Goal: Task Accomplishment & Management: Manage account settings

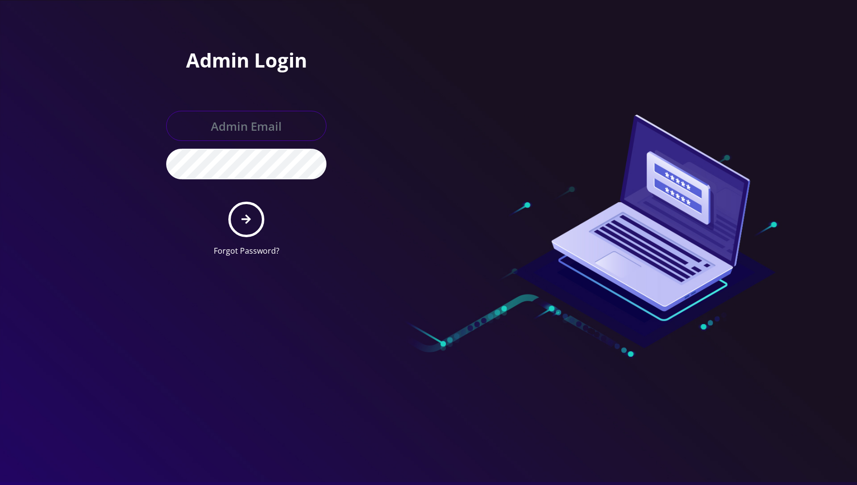
type input "jasper@britewireless.com"
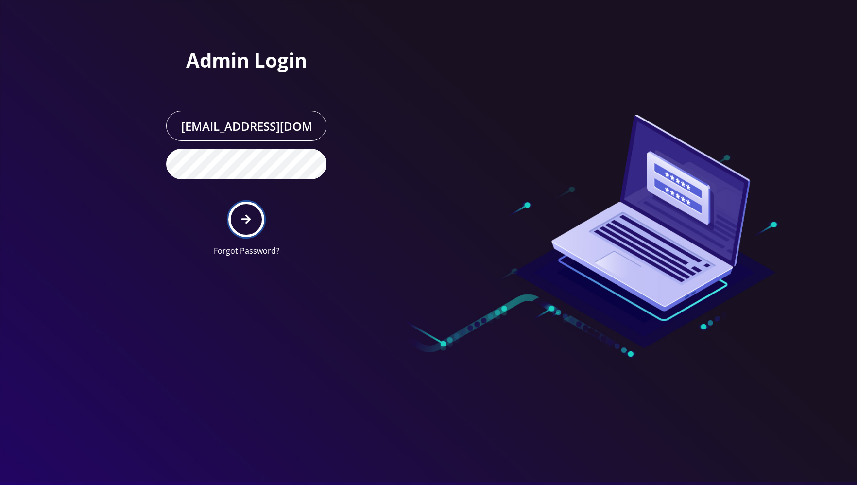
click at [238, 206] on button "submit" at bounding box center [245, 219] width 35 height 35
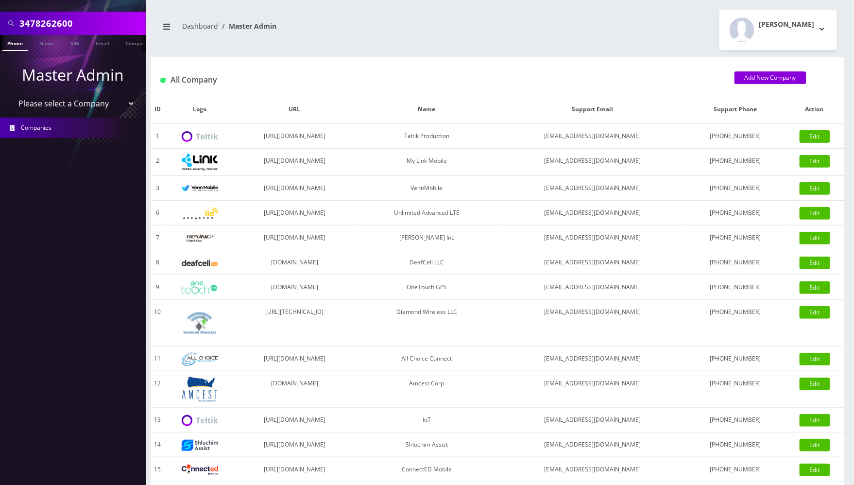
click at [80, 29] on input "3478262600" at bounding box center [81, 23] width 124 height 18
paste input "9174942208"
type input "9174942208"
click at [14, 48] on link "Phone" at bounding box center [14, 43] width 25 height 16
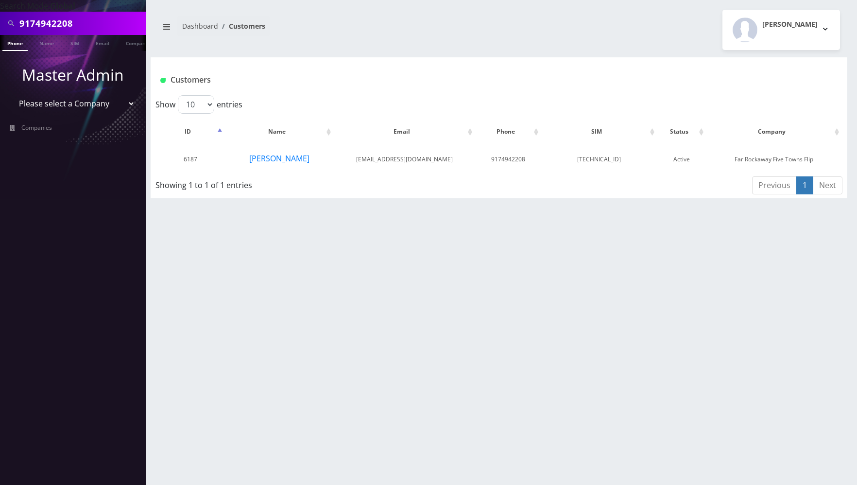
drag, startPoint x: 275, startPoint y: 161, endPoint x: 237, endPoint y: 200, distance: 54.3
click at [208, 233] on div "9174942208 Phone Name SIM Email Company Customer Dashboard Customers Jasper Sab…" at bounding box center [499, 242] width 716 height 485
click at [277, 157] on button "[PERSON_NAME]" at bounding box center [279, 158] width 61 height 13
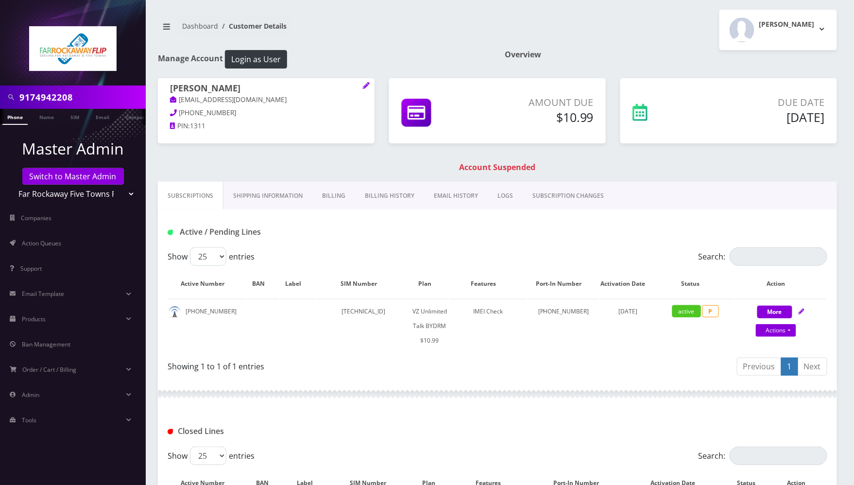
click at [336, 197] on link "Billing" at bounding box center [334, 196] width 43 height 28
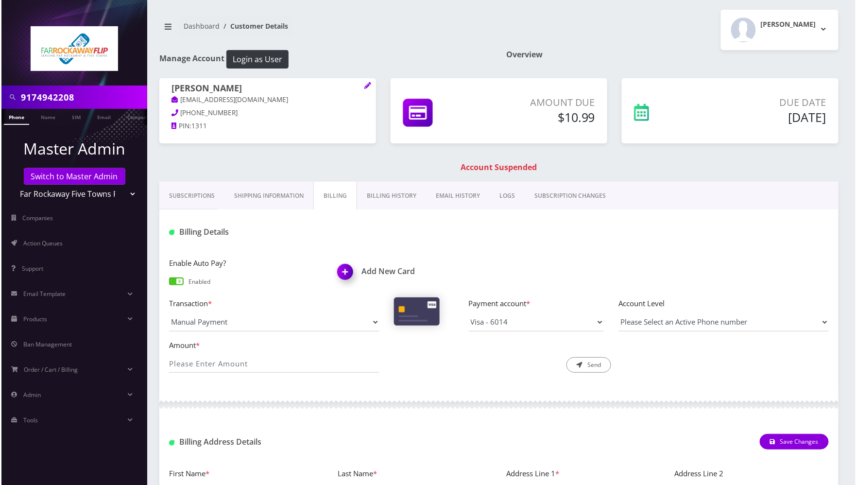
scroll to position [133, 0]
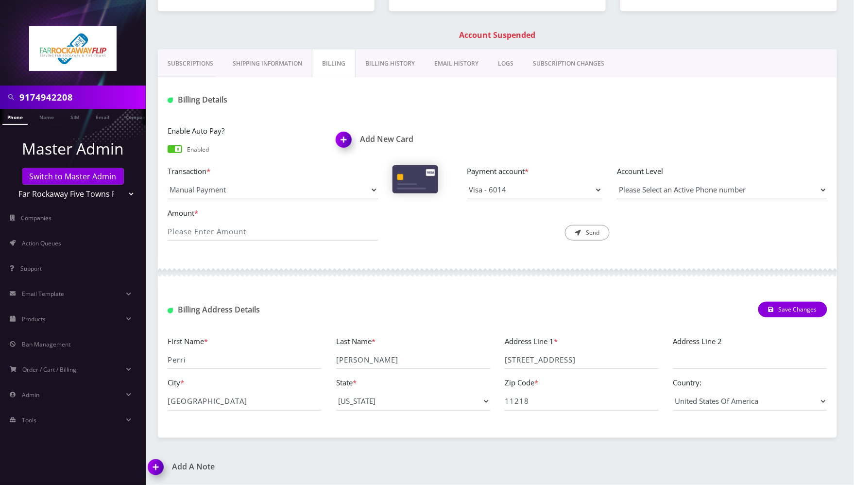
click at [343, 139] on img at bounding box center [345, 143] width 29 height 29
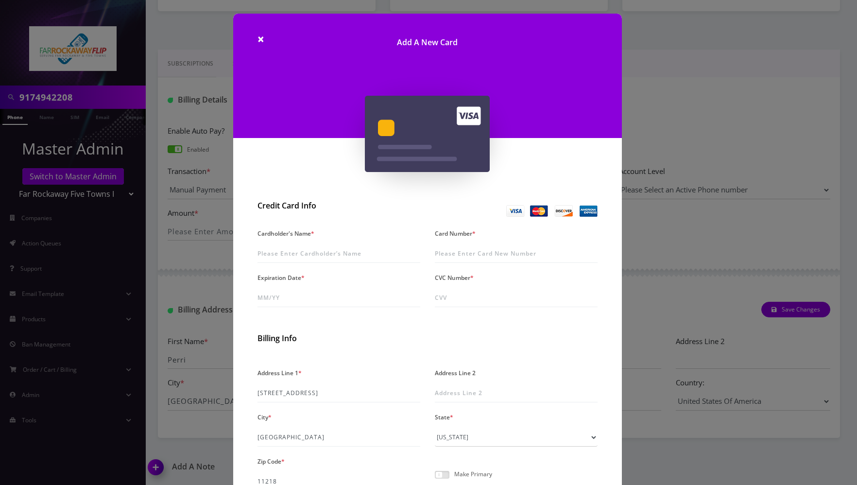
scroll to position [95, 0]
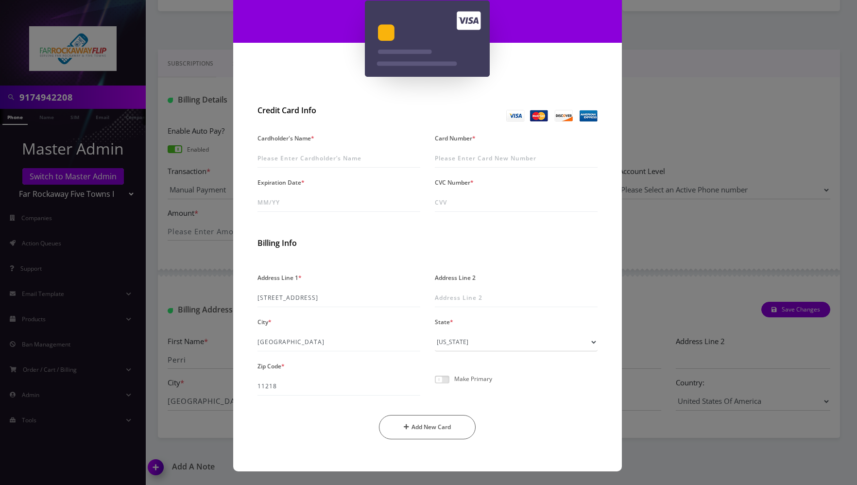
click at [675, 238] on div "× Add A New Card Credit Card Info Cardholder's Name * Card Number * Expiration …" at bounding box center [428, 242] width 857 height 485
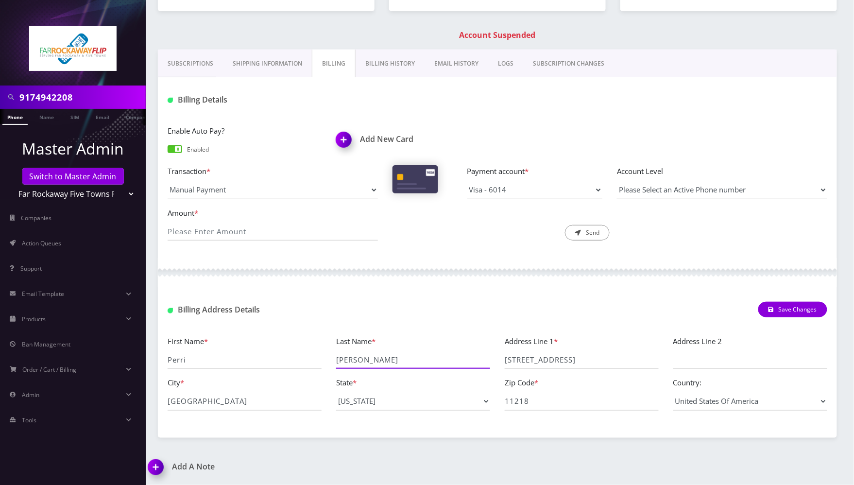
drag, startPoint x: 381, startPoint y: 362, endPoint x: 327, endPoint y: 361, distance: 54.4
click at [327, 361] on div "First Name * Perri Last Name * Rosenblum Address Line 1 * 783 east 4th street A…" at bounding box center [497, 376] width 675 height 83
click at [343, 142] on img at bounding box center [345, 143] width 29 height 29
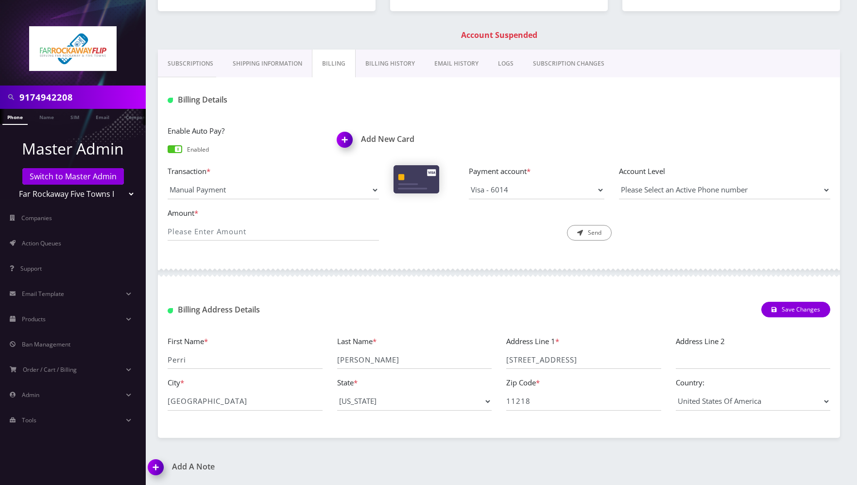
scroll to position [0, 0]
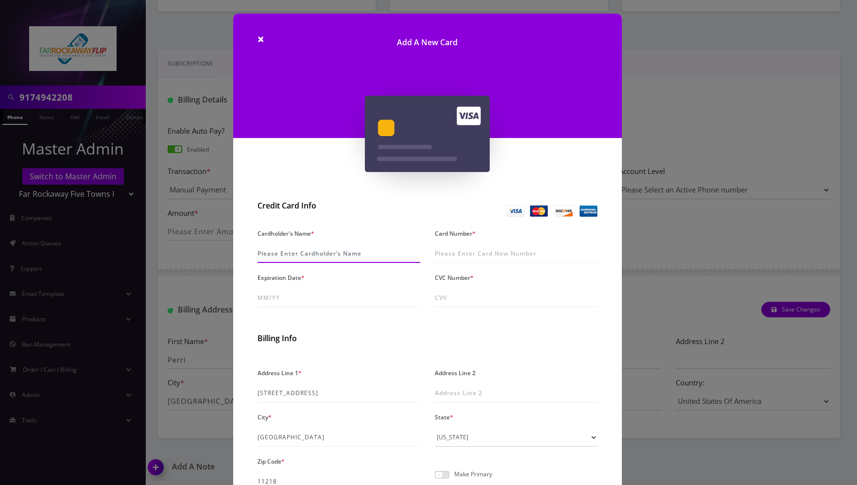
click at [292, 251] on input "Cardholder's Name *" at bounding box center [339, 253] width 163 height 18
paste input "[PERSON_NAME]"
type input "[PERSON_NAME]"
click at [455, 256] on input "Card Number *" at bounding box center [516, 253] width 163 height 18
paste input "4036 9021 2076 5281"
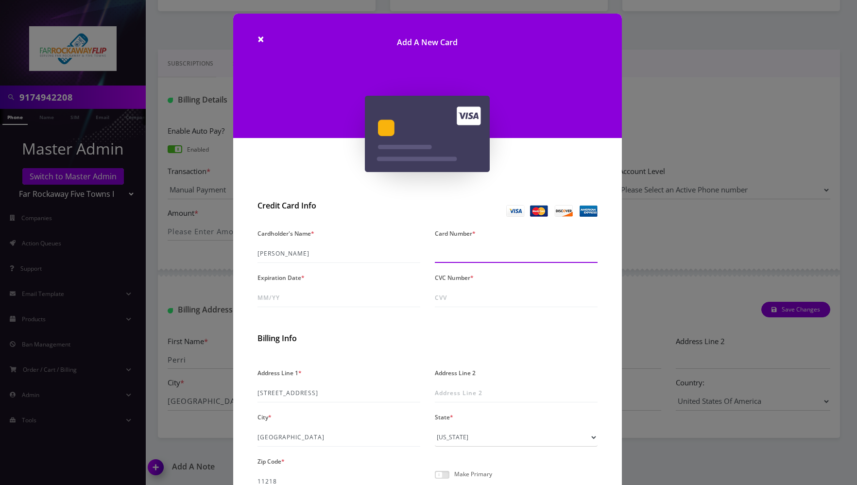
type input "4036 9021 2076 5281"
click at [325, 295] on input "Expiration Date *" at bounding box center [339, 298] width 163 height 18
paste input "04/30"
type input "04/30"
click at [515, 284] on div "CVC Number *" at bounding box center [516, 289] width 177 height 36
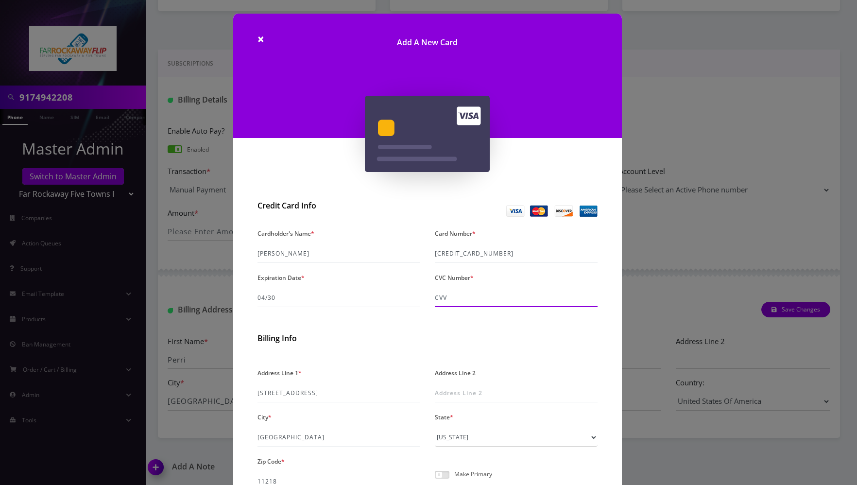
click at [506, 293] on input "CVC Number *" at bounding box center [516, 298] width 163 height 18
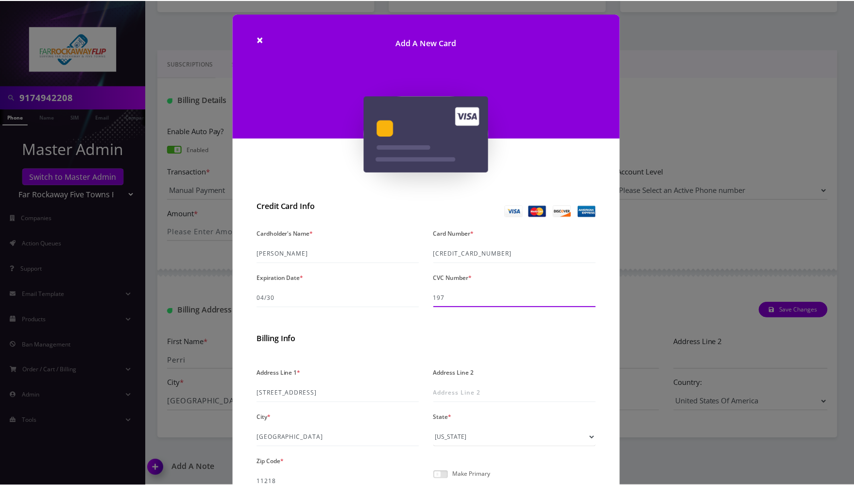
scroll to position [95, 0]
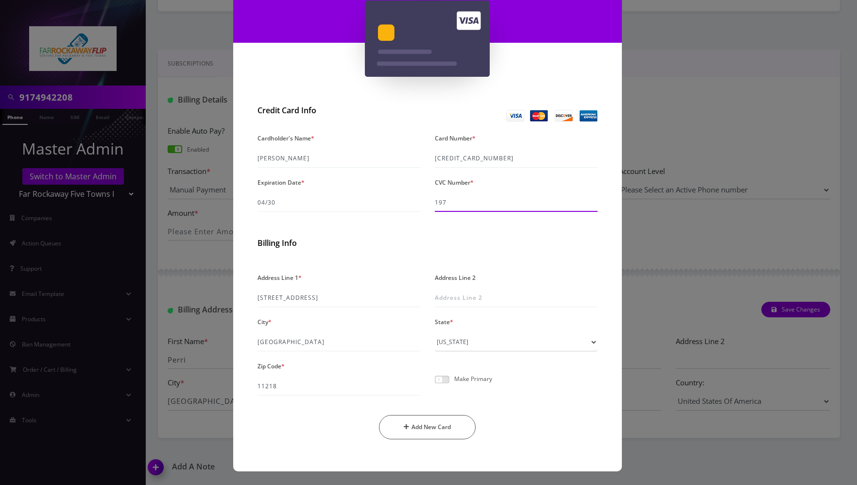
type input "197"
click at [446, 377] on span at bounding box center [442, 380] width 15 height 8
click at [435, 385] on input "checkbox" at bounding box center [435, 385] width 0 height 0
click at [457, 427] on button "Add New Card" at bounding box center [427, 427] width 97 height 24
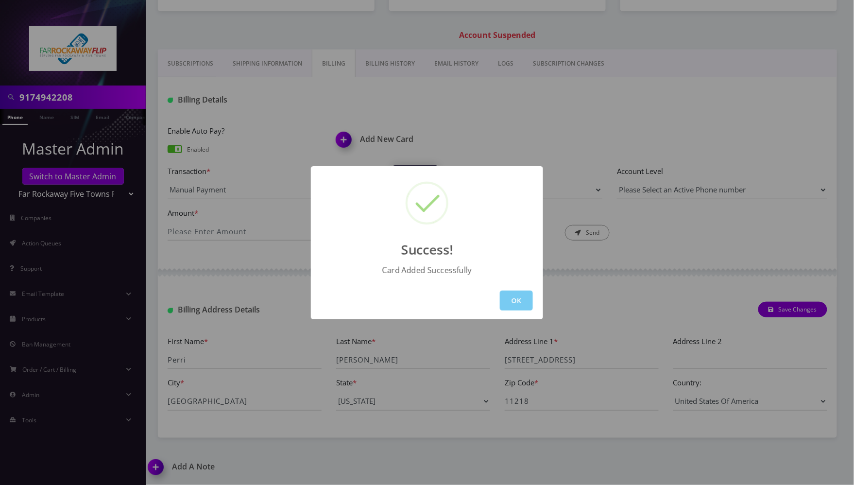
click at [520, 305] on button "OK" at bounding box center [516, 301] width 33 height 20
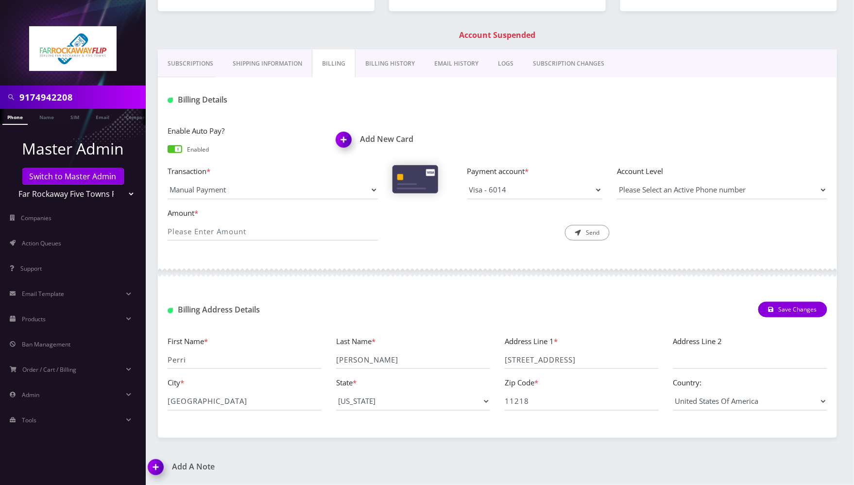
scroll to position [0, 0]
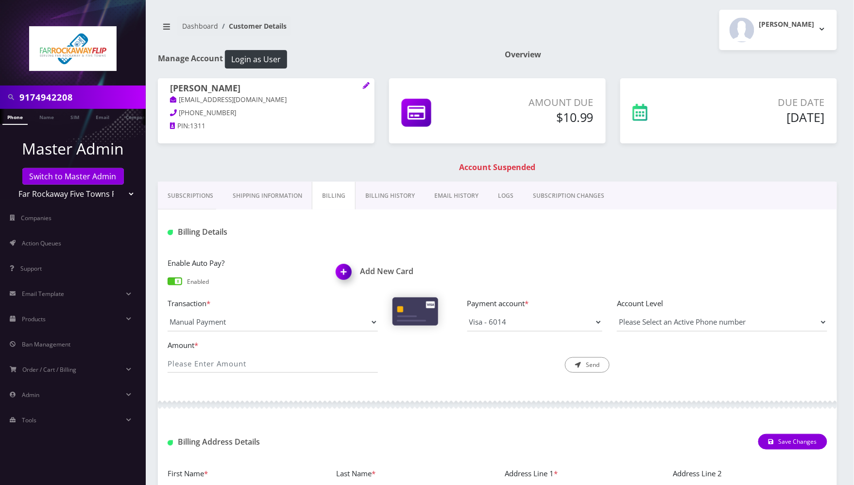
click at [18, 119] on link "Phone" at bounding box center [14, 117] width 25 height 16
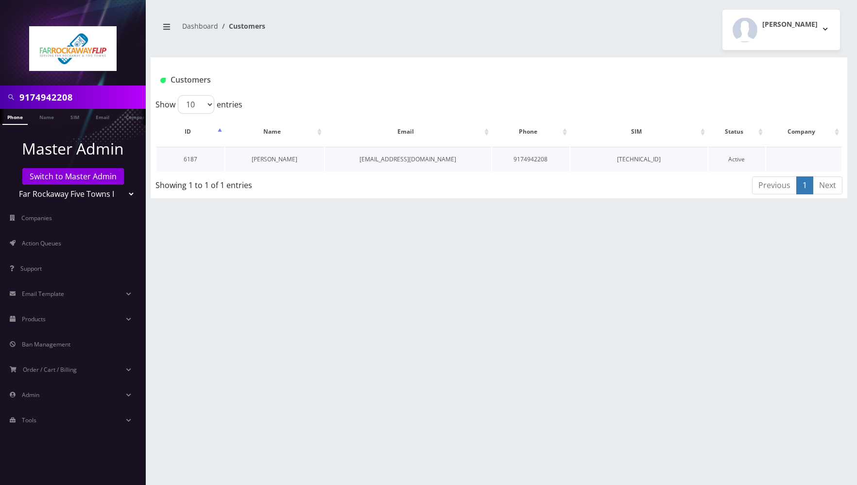
click at [274, 157] on link "Perri Rosenblum" at bounding box center [275, 159] width 46 height 8
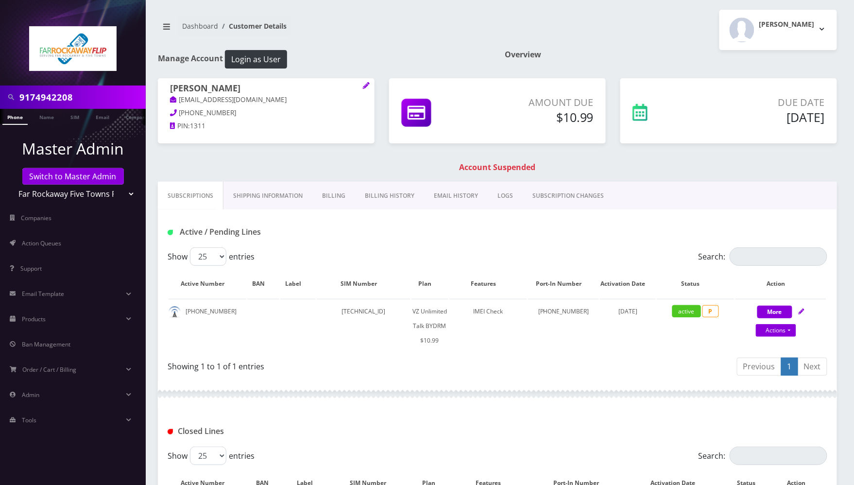
click at [343, 198] on link "Billing" at bounding box center [334, 196] width 43 height 28
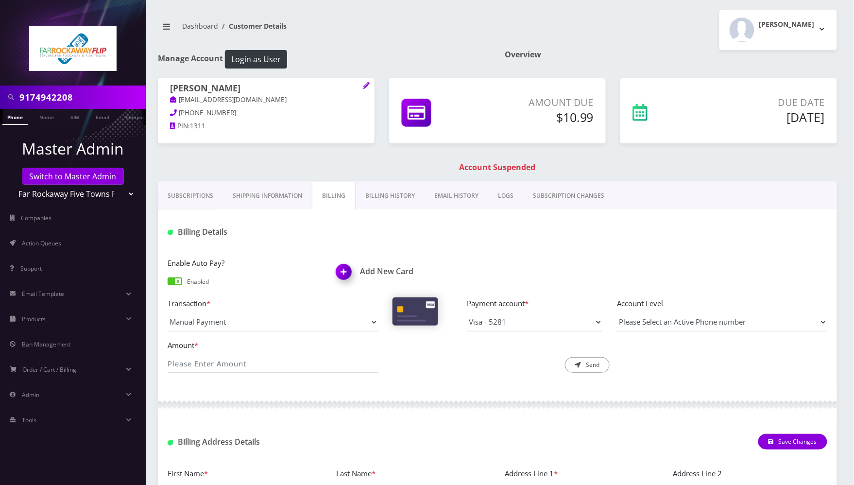
click at [177, 283] on span at bounding box center [175, 282] width 15 height 8
click at [168, 286] on input "checkbox" at bounding box center [168, 286] width 0 height 0
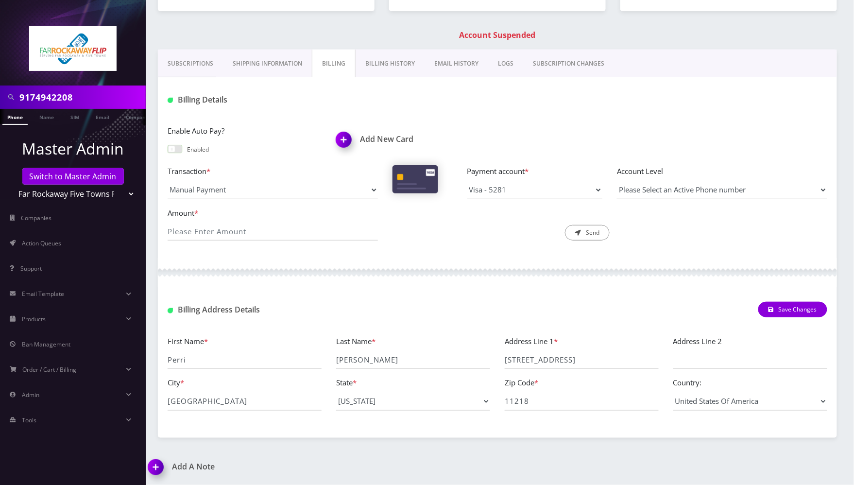
scroll to position [35, 0]
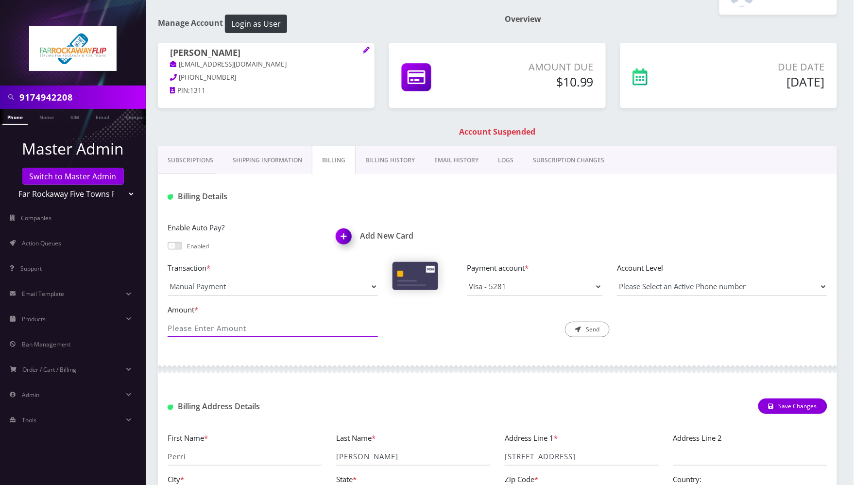
click at [332, 329] on input "Amount *" at bounding box center [273, 328] width 210 height 18
type input "10.99"
click at [581, 332] on icon "submit" at bounding box center [578, 330] width 6 height 6
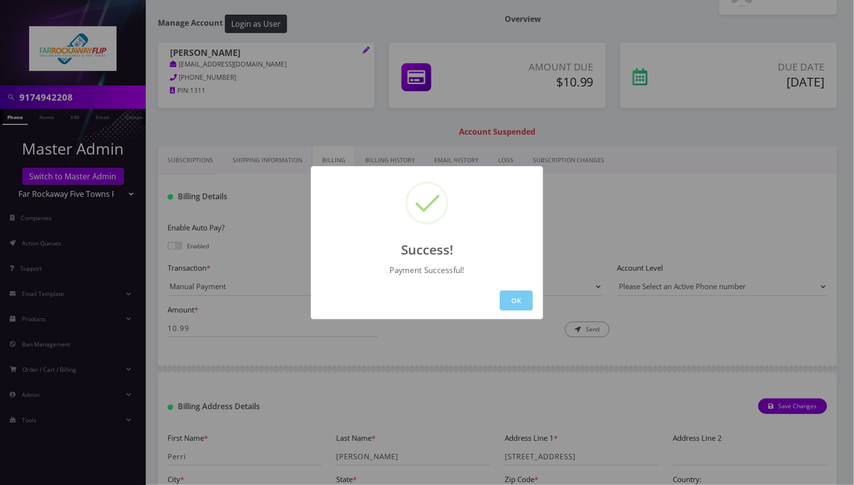
click at [512, 297] on button "OK" at bounding box center [516, 301] width 33 height 20
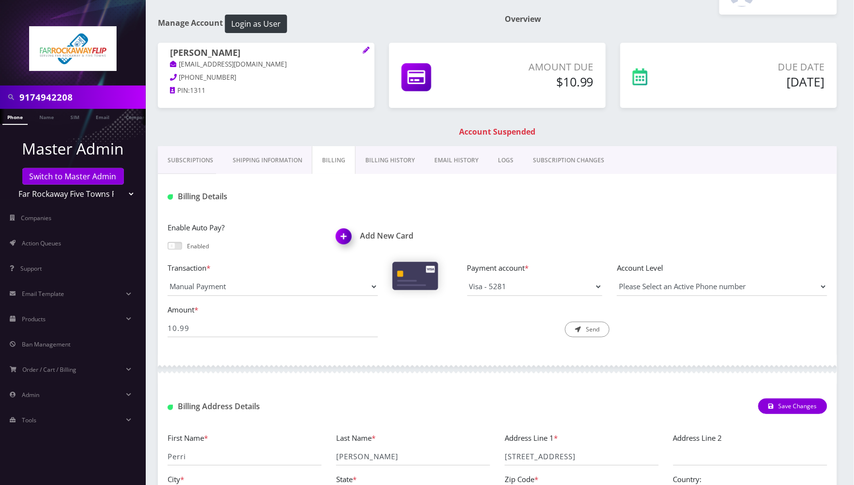
drag, startPoint x: 18, startPoint y: 116, endPoint x: 37, endPoint y: 125, distance: 21.7
click at [18, 116] on link "Phone" at bounding box center [14, 117] width 25 height 16
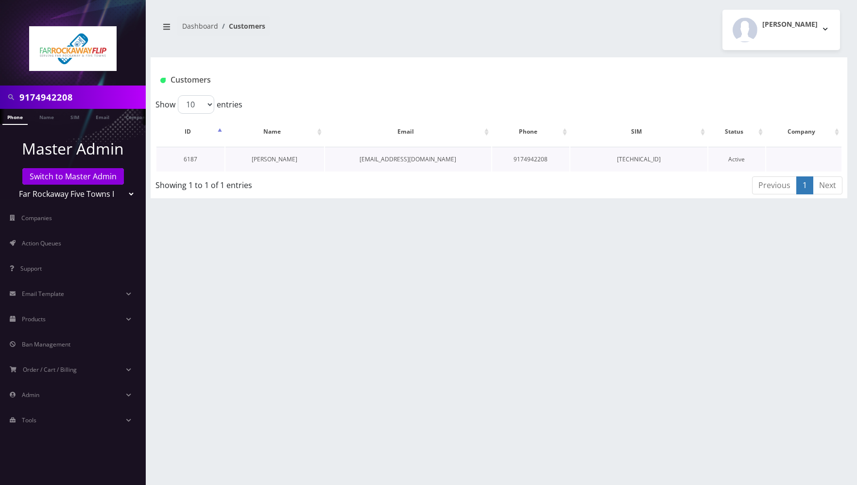
click at [261, 156] on link "[PERSON_NAME]" at bounding box center [275, 159] width 46 height 8
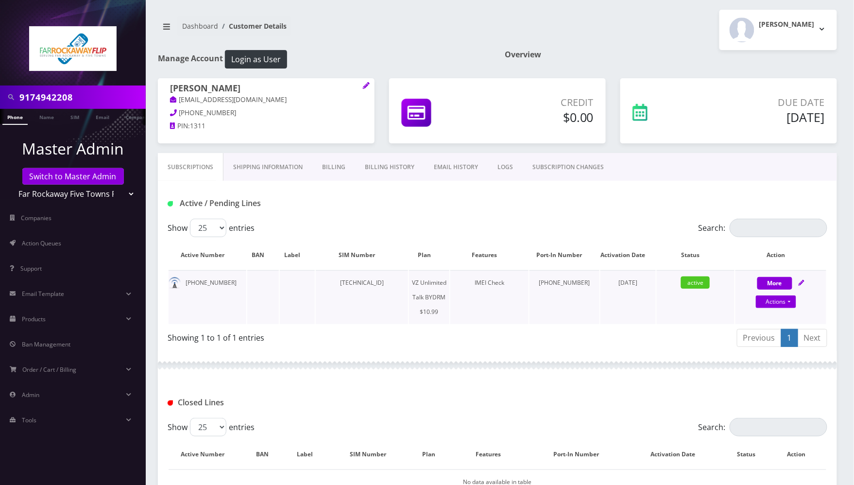
scroll to position [102, 0]
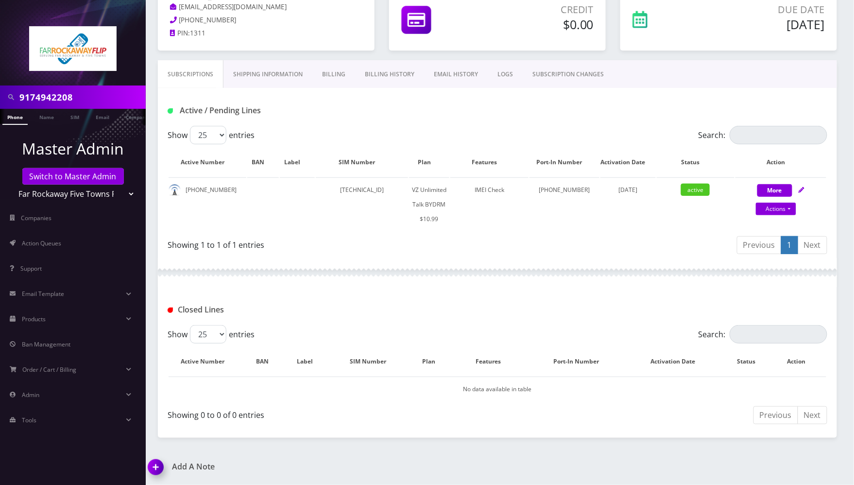
click at [156, 466] on img at bounding box center [157, 470] width 29 height 29
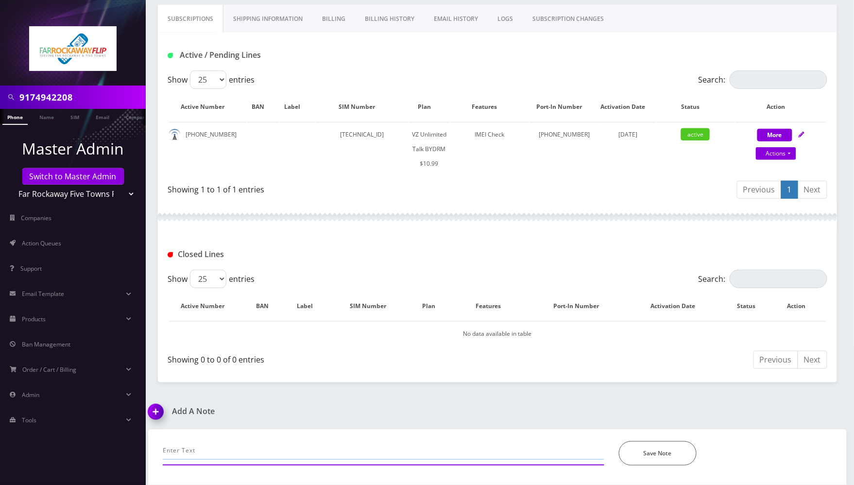
click at [253, 460] on input "text" at bounding box center [384, 450] width 442 height 18
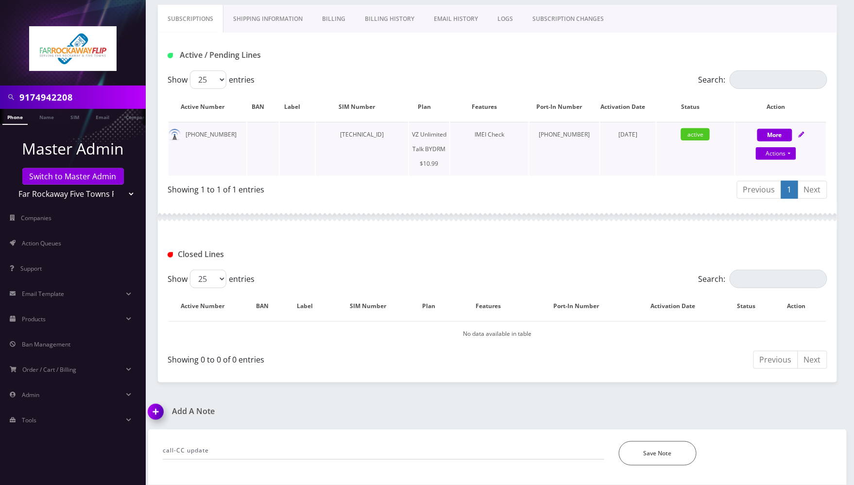
click at [387, 132] on td "[TECHNICAL_ID]" at bounding box center [362, 149] width 92 height 54
copy td "[TECHNICAL_ID]"
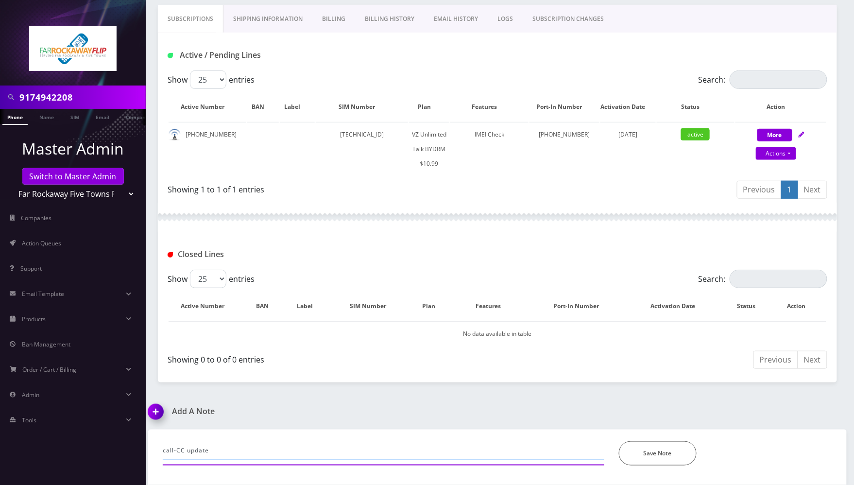
click at [237, 448] on input "call-CC update" at bounding box center [384, 450] width 442 height 18
click at [251, 449] on input "call-CC update and charged 10.99" at bounding box center [384, 450] width 442 height 18
click at [282, 454] on input "call-CC update and charged $10.99" at bounding box center [384, 450] width 442 height 18
type input "call-CC update and charged $10.99. Add plan on selectel. It' all good now. -[PE…"
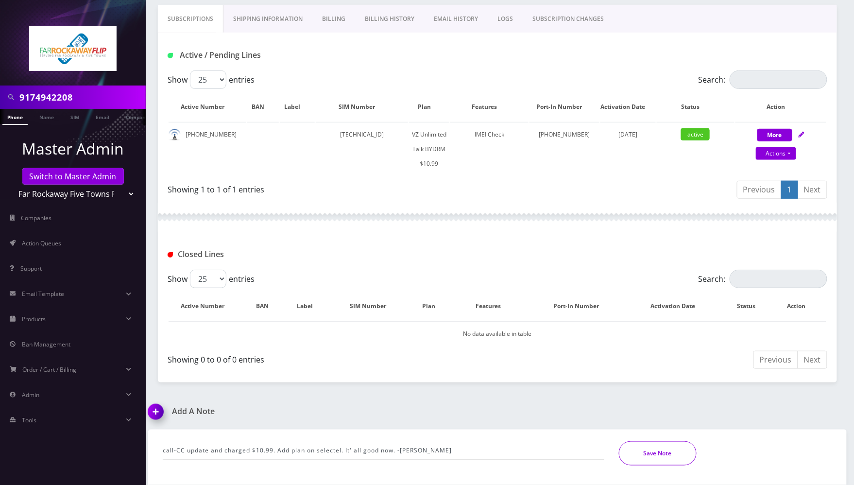
click at [630, 452] on button "Save Note" at bounding box center [658, 453] width 78 height 24
